Goal: Check status: Check status

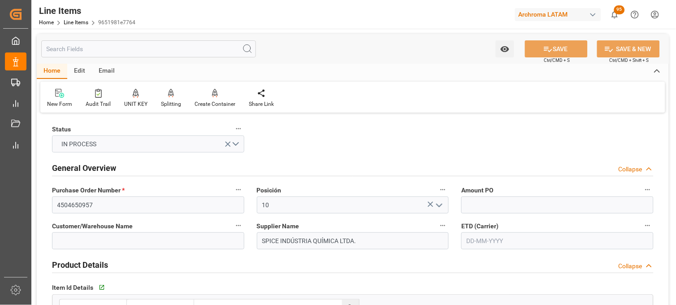
click at [451, 185] on div "Posición 10" at bounding box center [353, 199] width 205 height 36
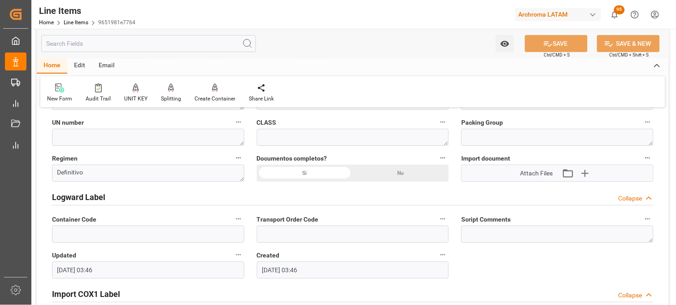
scroll to position [548, 0]
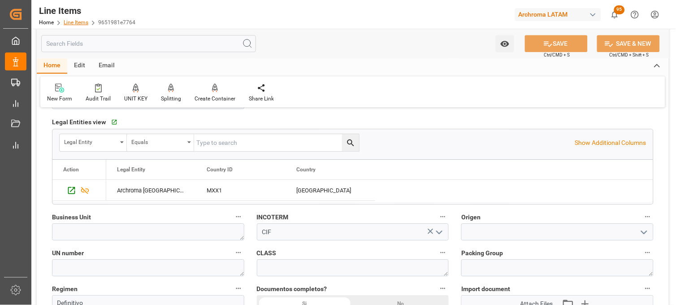
click at [74, 20] on link "Line Items" at bounding box center [76, 22] width 25 height 6
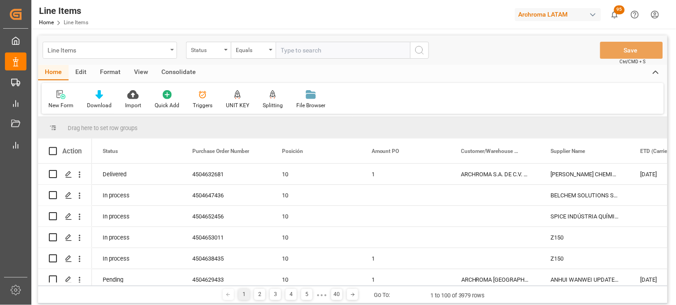
click at [169, 48] on div "Line Items" at bounding box center [110, 50] width 135 height 17
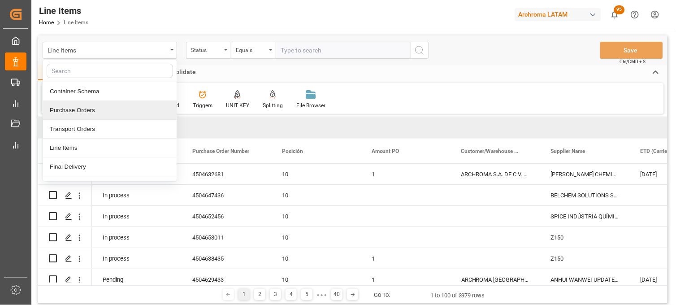
click at [97, 113] on div "Purchase Orders" at bounding box center [110, 110] width 134 height 19
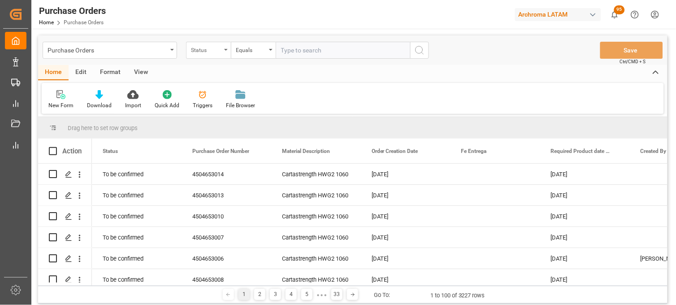
click at [223, 50] on div "Status" at bounding box center [208, 50] width 45 height 17
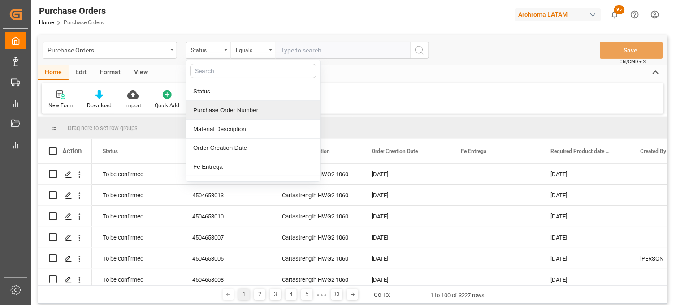
click at [223, 113] on div "Purchase Order Number" at bounding box center [254, 110] width 134 height 19
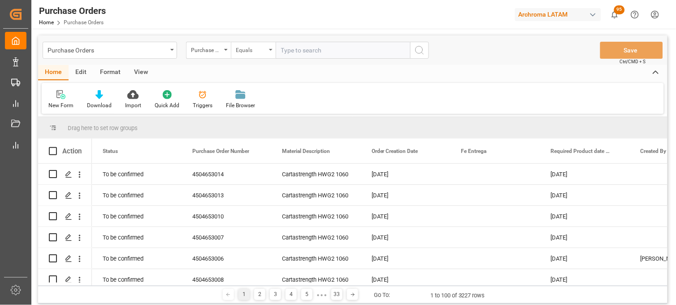
drag, startPoint x: 266, startPoint y: 47, endPoint x: 286, endPoint y: 48, distance: 19.3
click at [267, 47] on div "Equals" at bounding box center [253, 50] width 45 height 17
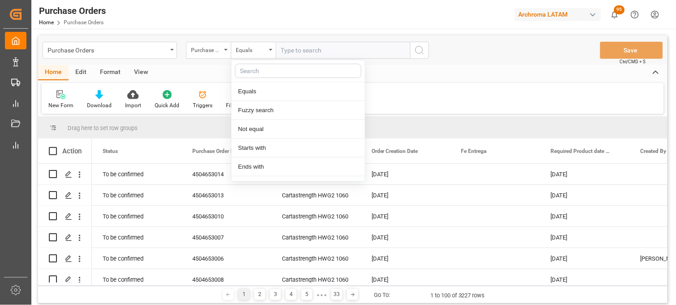
click at [286, 48] on input "text" at bounding box center [343, 50] width 135 height 17
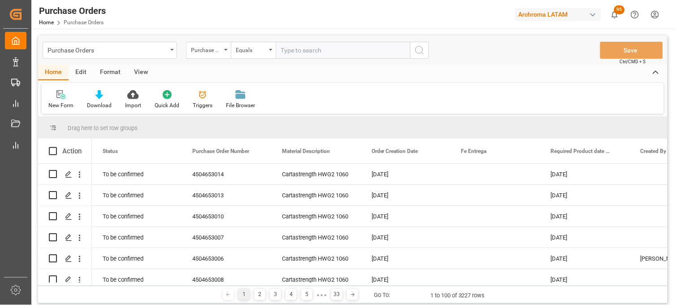
paste input "4504642535"
drag, startPoint x: 280, startPoint y: 48, endPoint x: 273, endPoint y: 48, distance: 7.2
click at [273, 48] on div "Purchase Order Number Equals 4504642535" at bounding box center [307, 50] width 243 height 17
drag, startPoint x: 329, startPoint y: 52, endPoint x: 348, endPoint y: 52, distance: 19.3
click at [348, 52] on input "4504642535" at bounding box center [343, 50] width 135 height 17
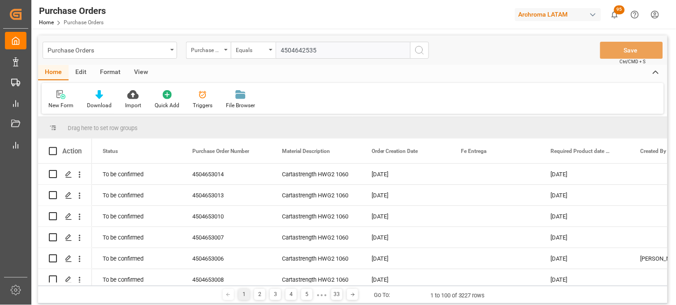
type input "4504642535"
click at [420, 54] on icon "search button" at bounding box center [419, 50] width 11 height 11
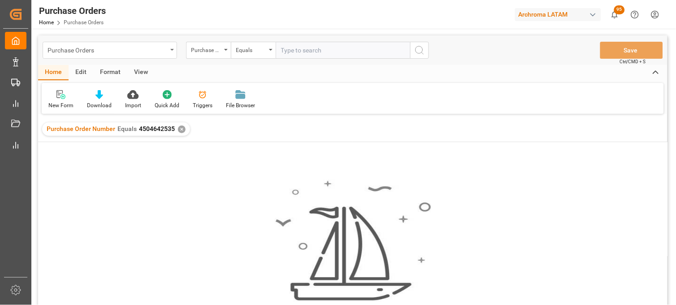
click at [118, 52] on div "Purchase Orders" at bounding box center [108, 49] width 120 height 11
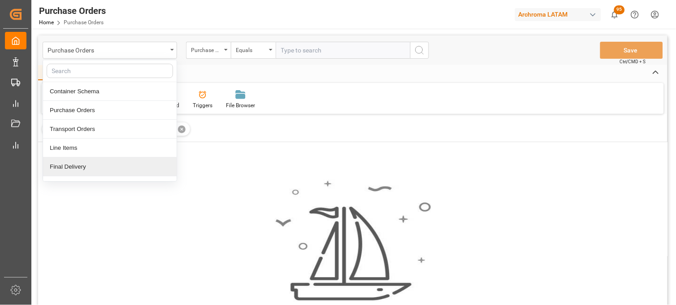
click at [146, 169] on div "Final Delivery" at bounding box center [110, 166] width 134 height 19
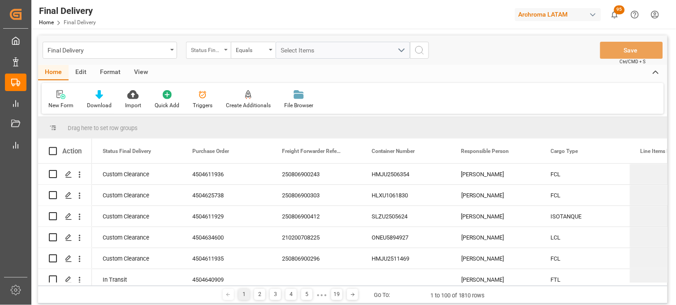
click at [225, 51] on div "Status Final Delivery" at bounding box center [208, 50] width 45 height 17
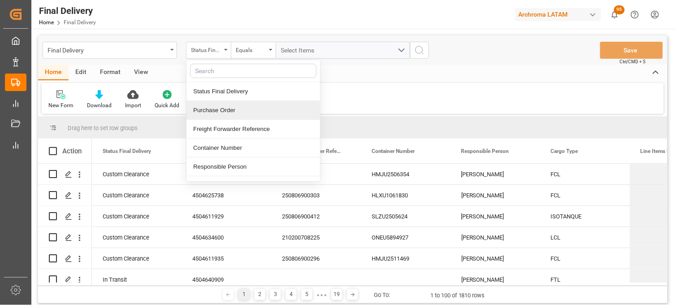
click at [225, 107] on div "Purchase Order" at bounding box center [254, 110] width 134 height 19
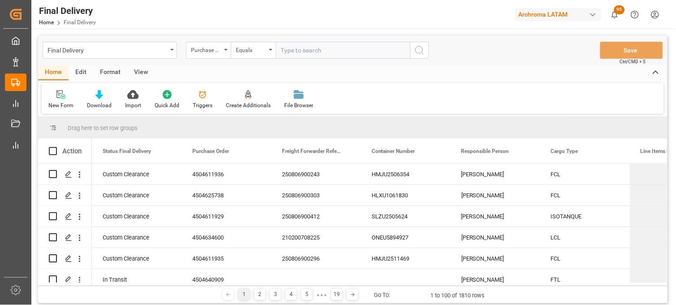
click at [289, 52] on input "text" at bounding box center [343, 50] width 135 height 17
type input "4504611937"
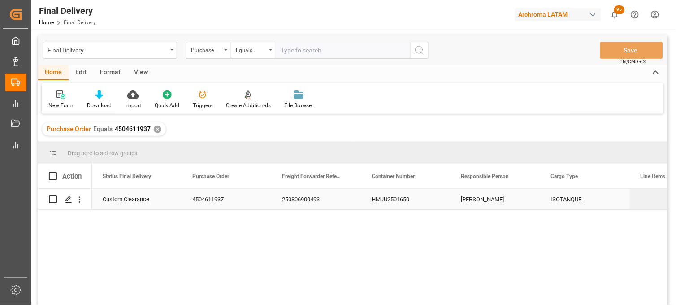
click at [310, 204] on div "250806900493" at bounding box center [316, 199] width 90 height 21
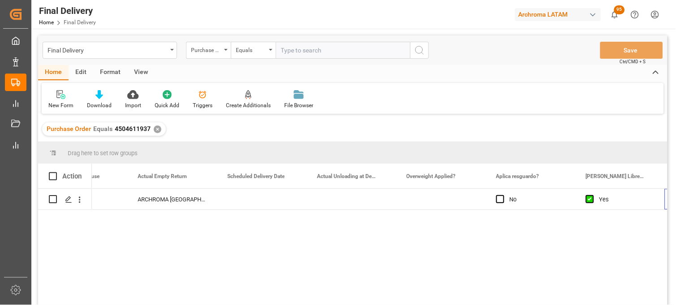
scroll to position [0, 1490]
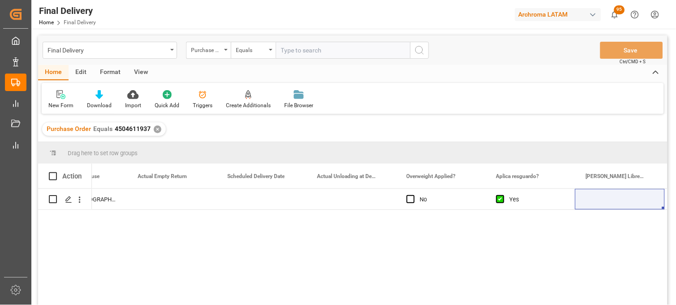
click at [157, 131] on div "✕" at bounding box center [158, 130] width 8 height 8
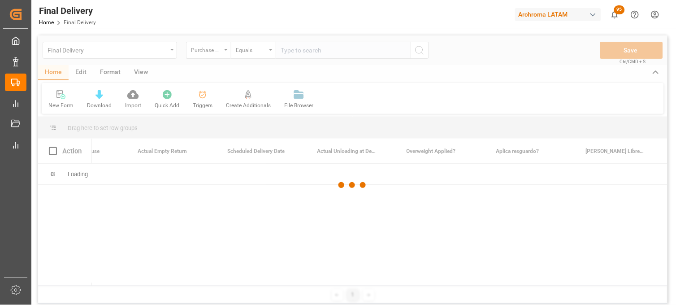
click at [305, 51] on div at bounding box center [353, 185] width 630 height 300
click at [303, 52] on div at bounding box center [353, 185] width 630 height 300
click at [298, 52] on div at bounding box center [353, 185] width 630 height 300
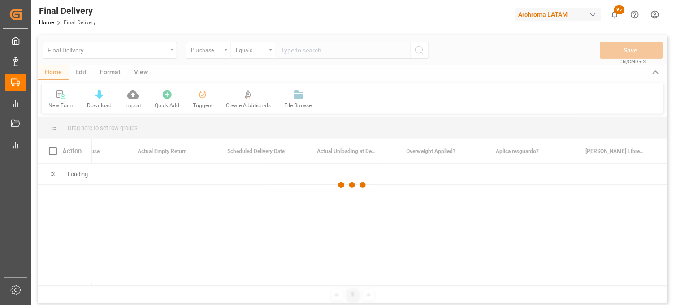
click at [298, 52] on div at bounding box center [353, 185] width 630 height 300
click at [299, 51] on div at bounding box center [353, 185] width 630 height 300
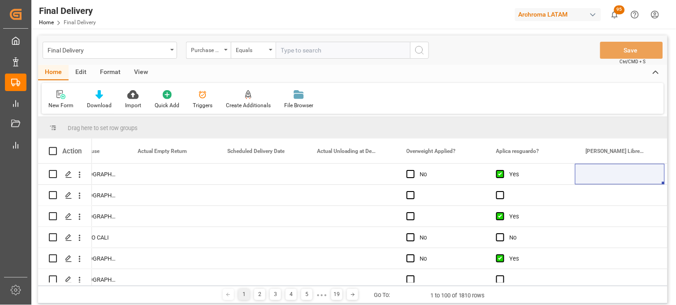
click at [293, 51] on input "text" at bounding box center [343, 50] width 135 height 17
paste input "4504611231"
type input "4504611231"
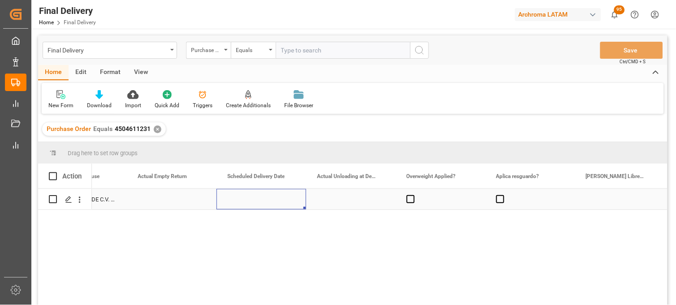
click at [266, 204] on div "Press SPACE to select this row." at bounding box center [262, 199] width 90 height 21
click at [410, 199] on span "Press SPACE to select this row." at bounding box center [411, 199] width 8 height 8
click at [413, 195] on input "Press SPACE to select this row." at bounding box center [413, 195] width 0 height 0
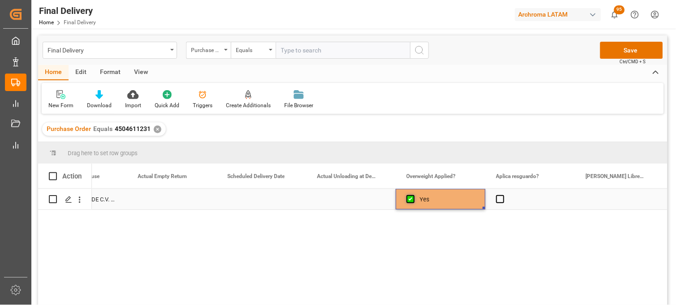
click at [409, 199] on span "Press SPACE to select this row." at bounding box center [411, 199] width 8 height 8
click at [413, 195] on input "Press SPACE to select this row." at bounding box center [413, 195] width 0 height 0
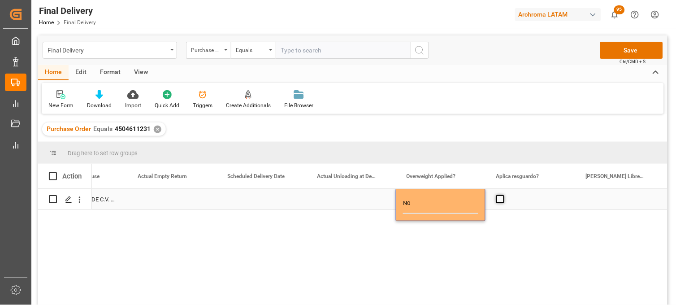
click at [500, 200] on span "Press SPACE to select this row." at bounding box center [500, 199] width 8 height 8
click at [503, 195] on input "Press SPACE to select this row." at bounding box center [503, 195] width 0 height 0
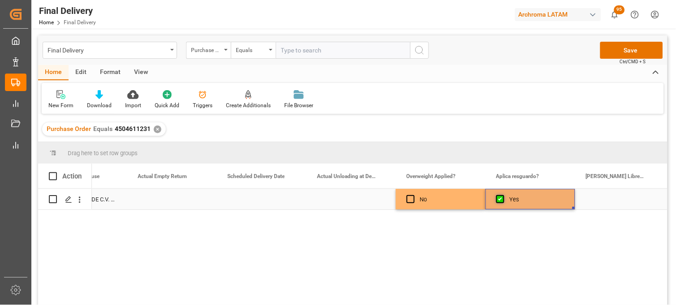
click at [500, 200] on span "Press SPACE to select this row." at bounding box center [500, 199] width 8 height 8
click at [503, 195] on input "Press SPACE to select this row." at bounding box center [503, 195] width 0 height 0
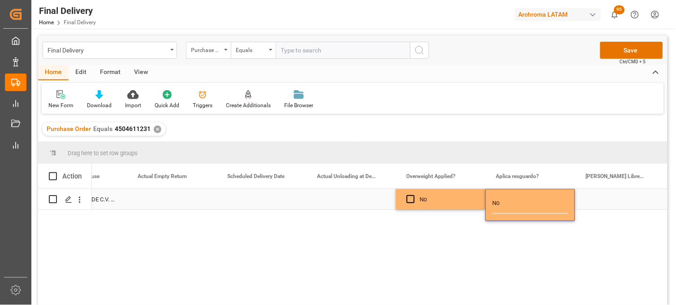
click at [364, 196] on div "Press SPACE to select this row." at bounding box center [351, 199] width 90 height 21
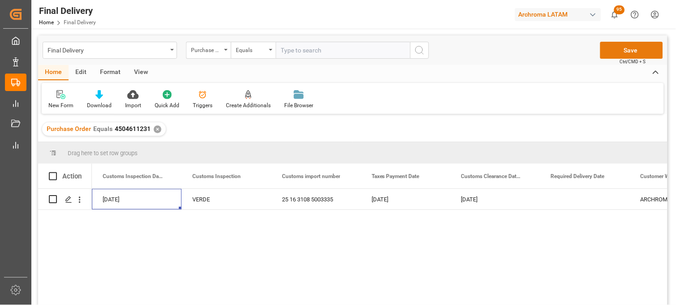
click at [612, 50] on button "Save" at bounding box center [631, 50] width 63 height 17
